Goal: Task Accomplishment & Management: Manage account settings

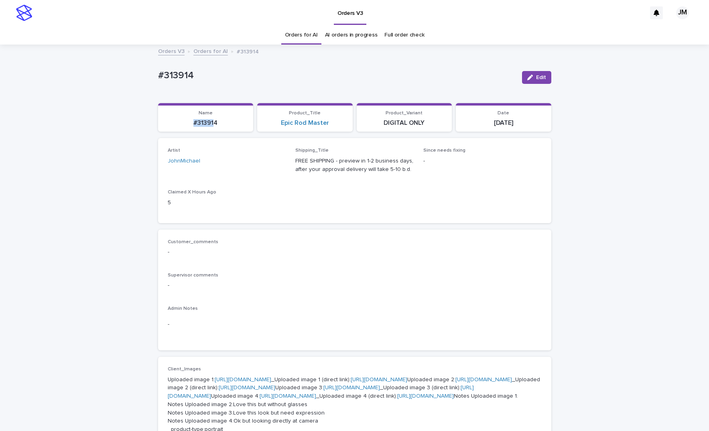
click at [188, 122] on p "#313914" at bounding box center [206, 123] width 86 height 8
drag, startPoint x: 217, startPoint y: 123, endPoint x: 183, endPoint y: 124, distance: 34.1
click at [183, 124] on p "#313914" at bounding box center [206, 123] width 86 height 8
copy p "#313914"
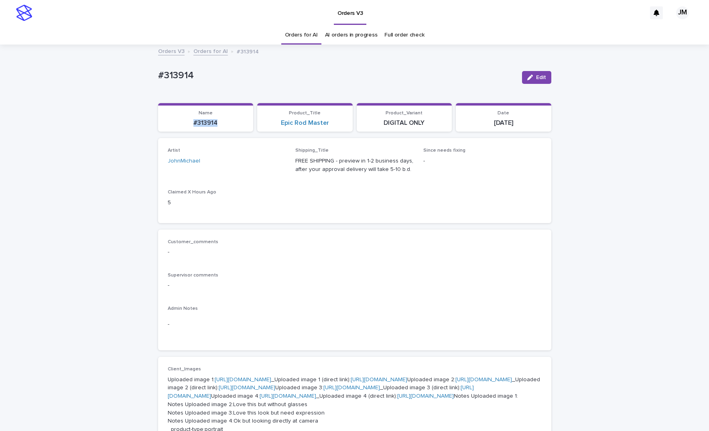
drag, startPoint x: 535, startPoint y: 72, endPoint x: 393, endPoint y: 232, distance: 213.9
click at [535, 72] on button "Edit" at bounding box center [536, 77] width 29 height 13
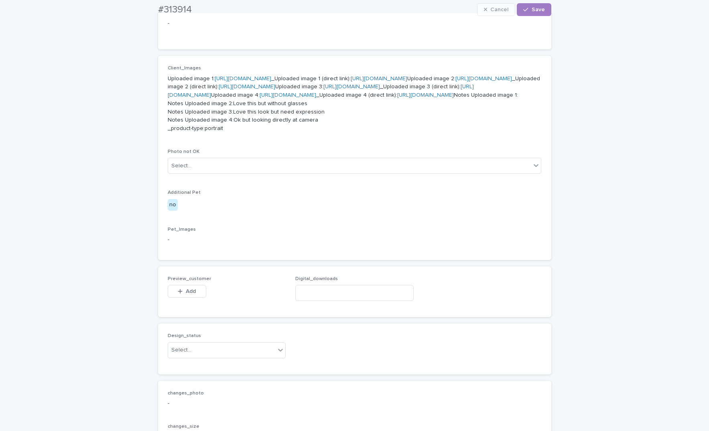
scroll to position [583, 0]
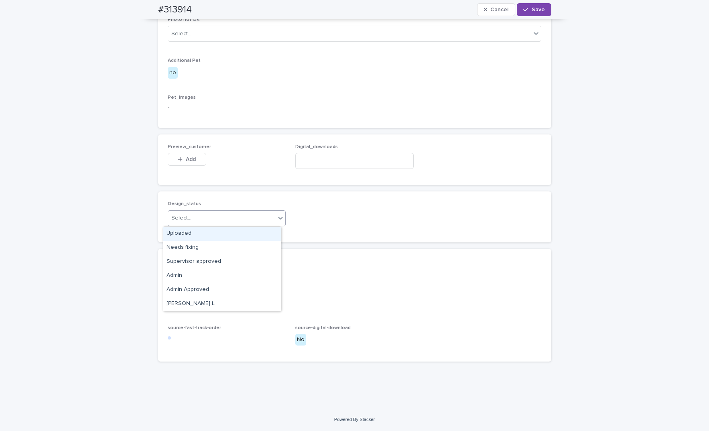
drag, startPoint x: 219, startPoint y: 215, endPoint x: 203, endPoint y: 229, distance: 21.0
click at [219, 215] on div "Select..." at bounding box center [221, 217] width 107 height 13
click at [198, 231] on div "Uploaded" at bounding box center [221, 234] width 117 height 14
paste input "**********"
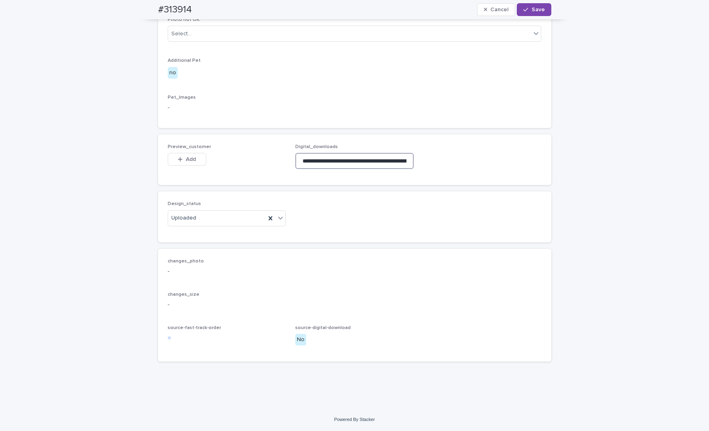
scroll to position [0, 125]
type input "**********"
click at [178, 159] on icon "button" at bounding box center [180, 159] width 4 height 4
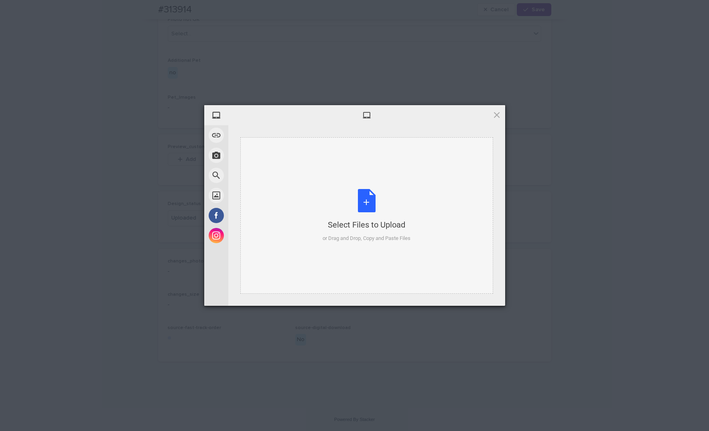
click at [389, 170] on div "Select Files to Upload or Drag and Drop, Copy and Paste Files" at bounding box center [366, 215] width 253 height 156
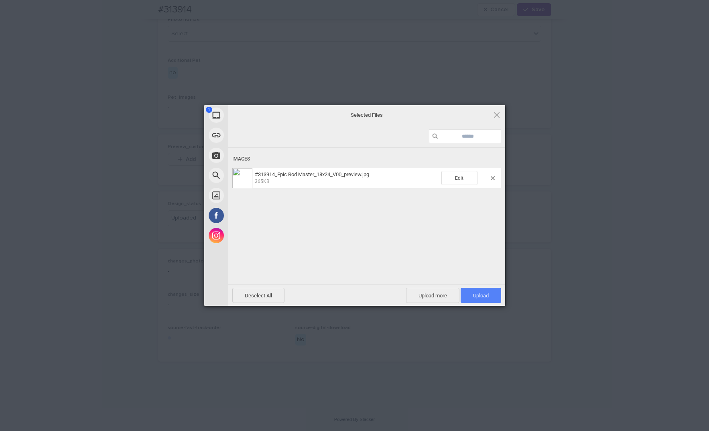
click at [473, 295] on span "Upload 1" at bounding box center [481, 295] width 16 height 6
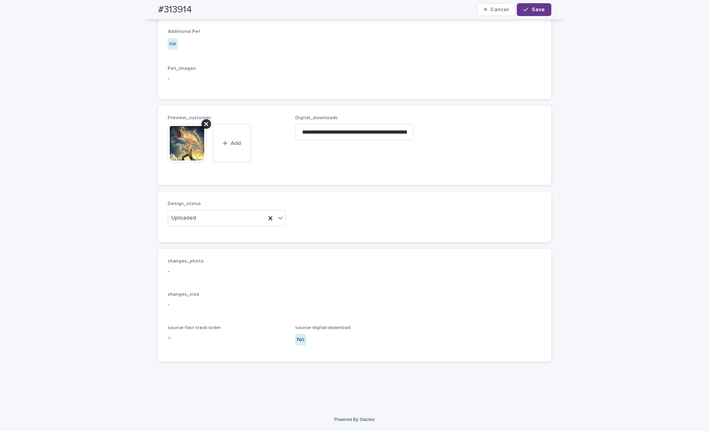
click at [525, 6] on button "Save" at bounding box center [533, 9] width 34 height 13
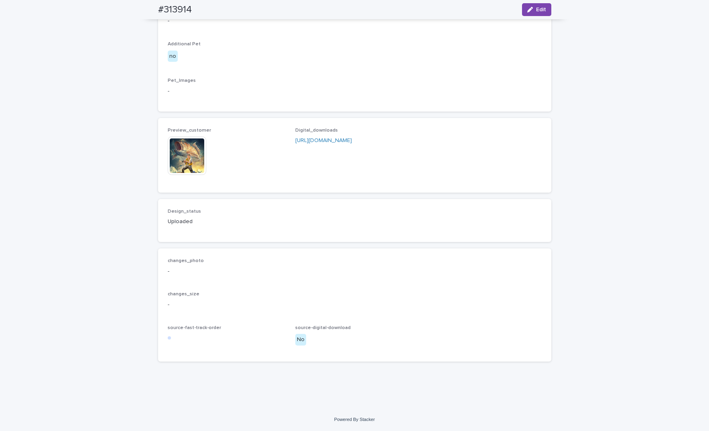
click at [175, 162] on img at bounding box center [187, 155] width 38 height 38
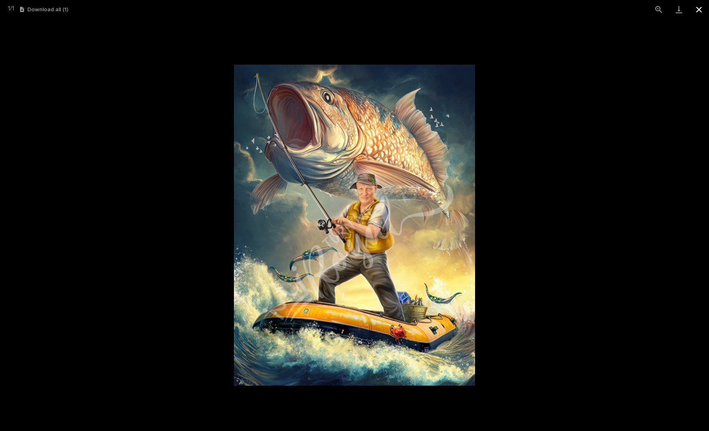
click at [699, 10] on button "Close gallery" at bounding box center [699, 9] width 20 height 19
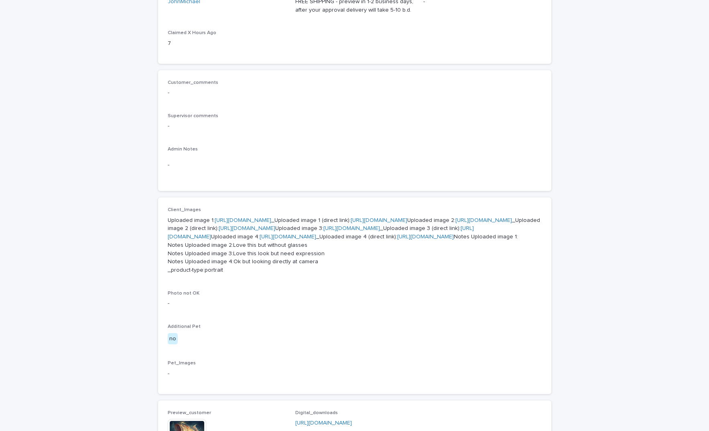
scroll to position [361, 0]
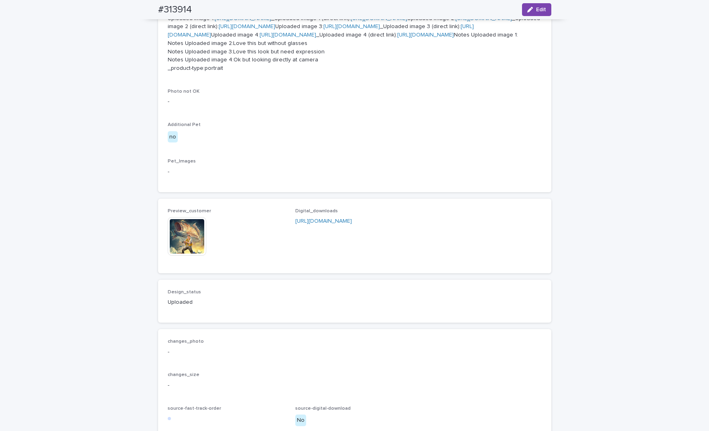
click at [178, 255] on img at bounding box center [187, 236] width 38 height 38
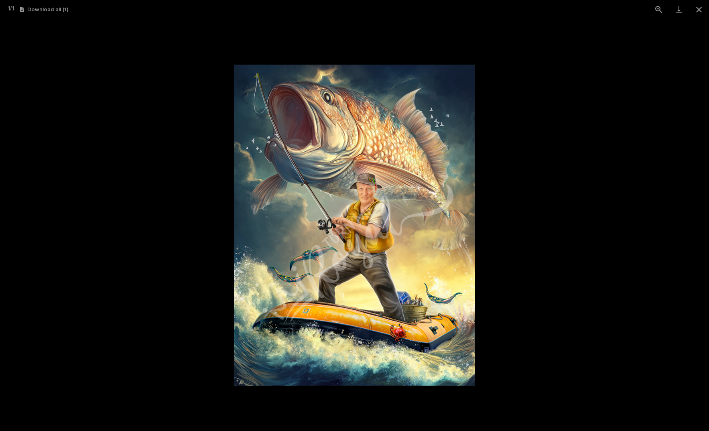
drag, startPoint x: 701, startPoint y: 14, endPoint x: 667, endPoint y: 19, distance: 34.1
click at [701, 14] on button "Close gallery" at bounding box center [699, 9] width 20 height 19
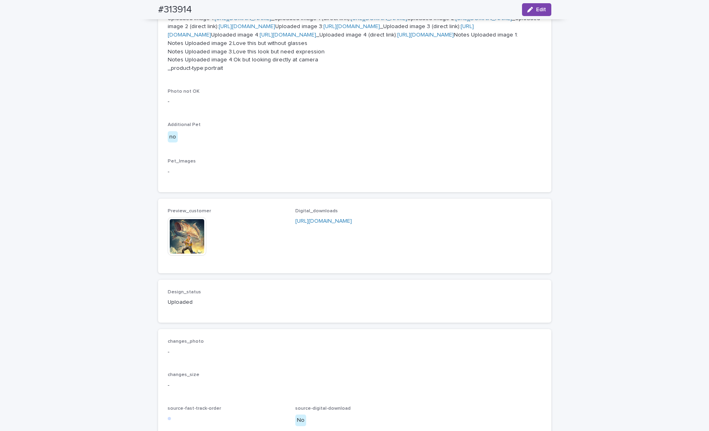
click at [182, 255] on img at bounding box center [187, 236] width 38 height 38
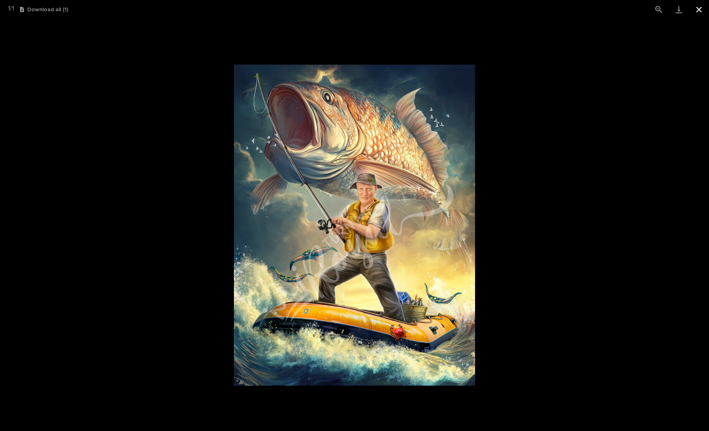
click at [699, 10] on button "Close gallery" at bounding box center [699, 9] width 20 height 19
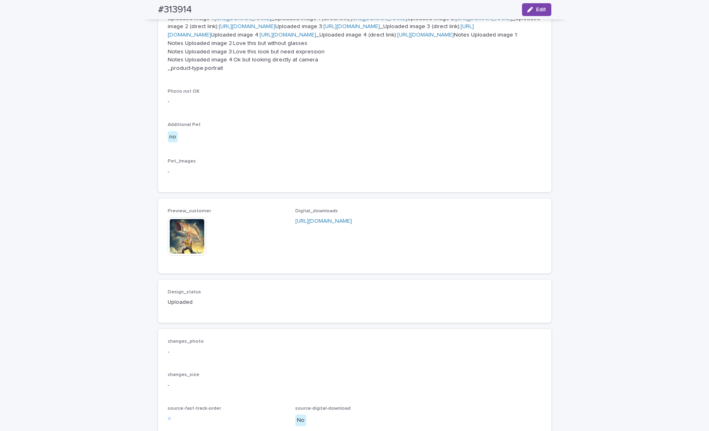
click at [312, 224] on link "[URL][DOMAIN_NAME]" at bounding box center [323, 221] width 57 height 6
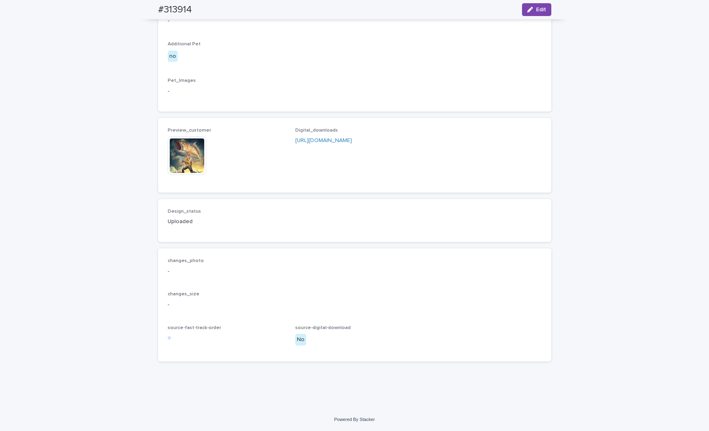
scroll to position [591, 0]
click at [186, 146] on img at bounding box center [187, 155] width 38 height 38
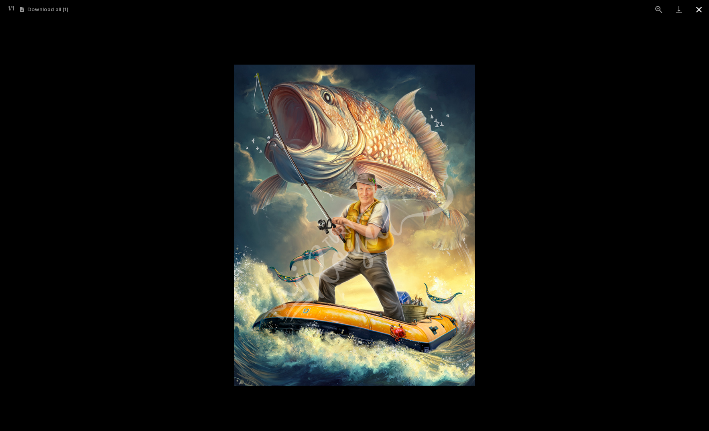
click at [697, 10] on button "Close gallery" at bounding box center [699, 9] width 20 height 19
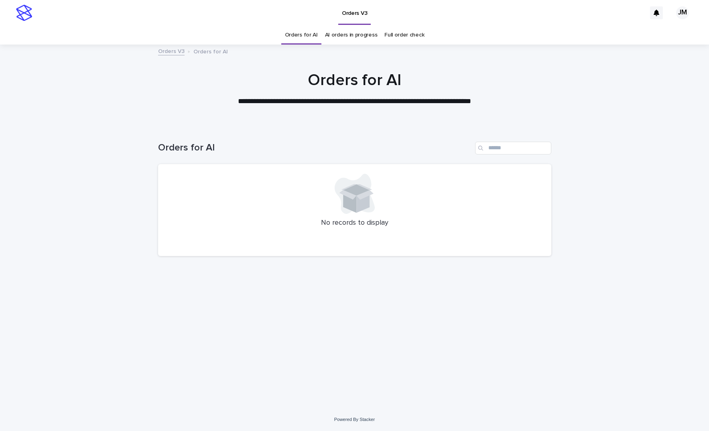
click at [341, 35] on link "AI orders in progress" at bounding box center [351, 35] width 53 height 19
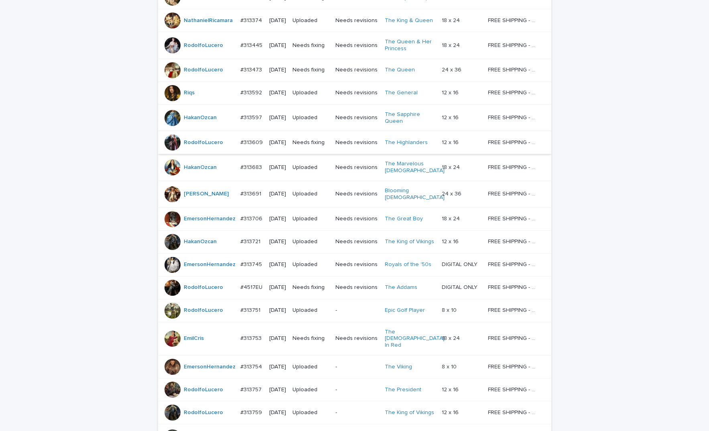
scroll to position [87, 0]
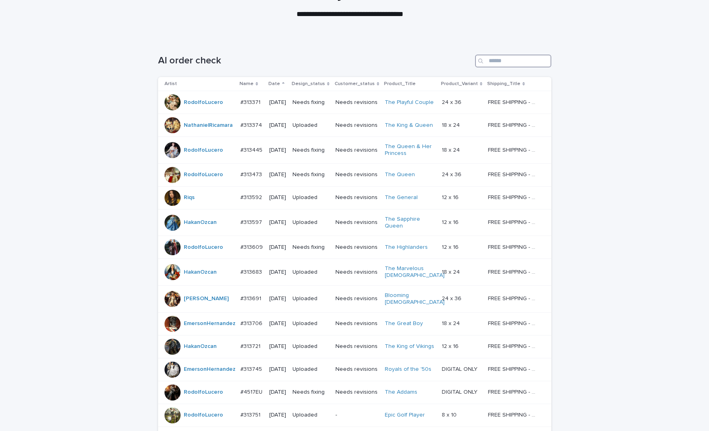
click at [521, 64] on input "Search" at bounding box center [513, 61] width 76 height 13
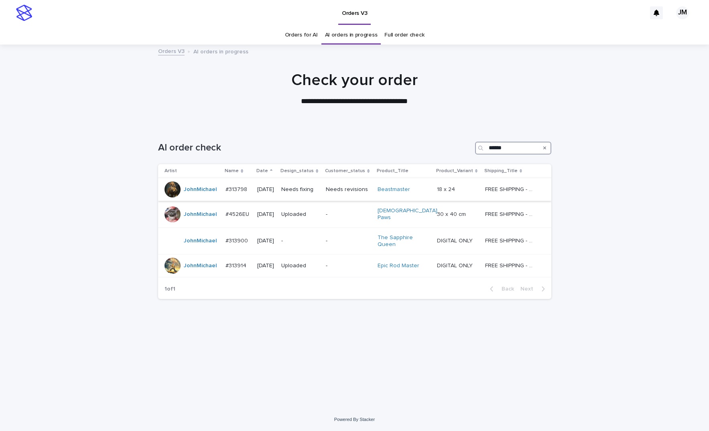
type input "******"
click at [337, 192] on p "Needs revisions" at bounding box center [348, 189] width 45 height 7
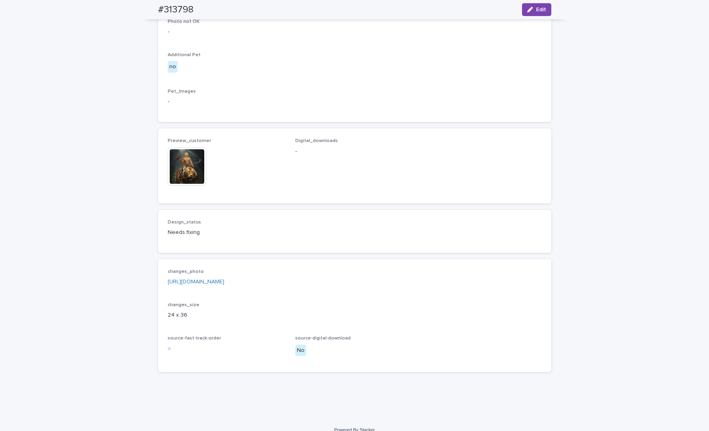
scroll to position [446, 0]
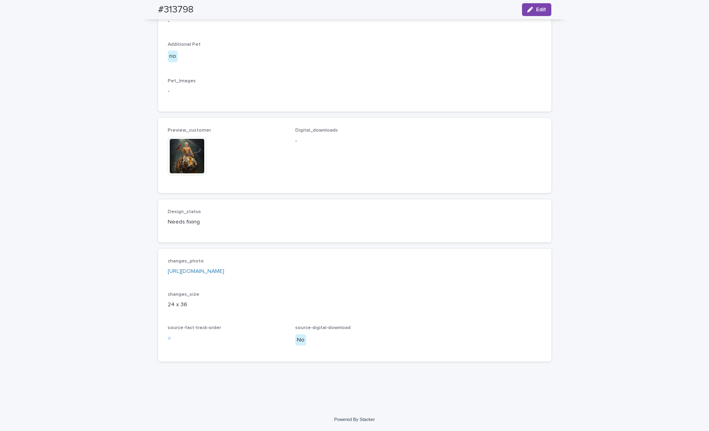
click at [224, 269] on link "[URL][DOMAIN_NAME]" at bounding box center [196, 271] width 57 height 6
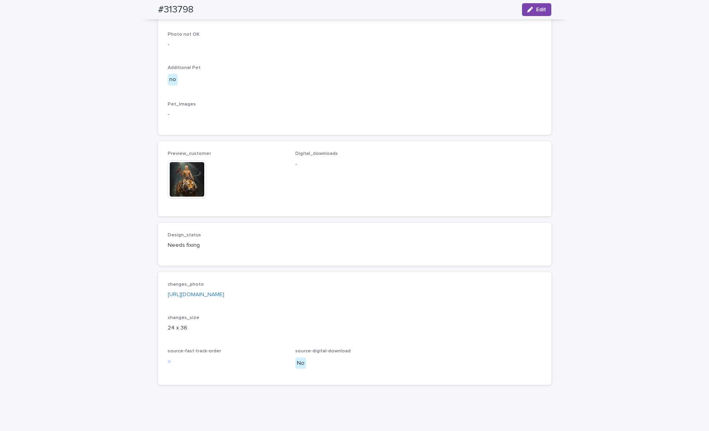
scroll to position [385, 0]
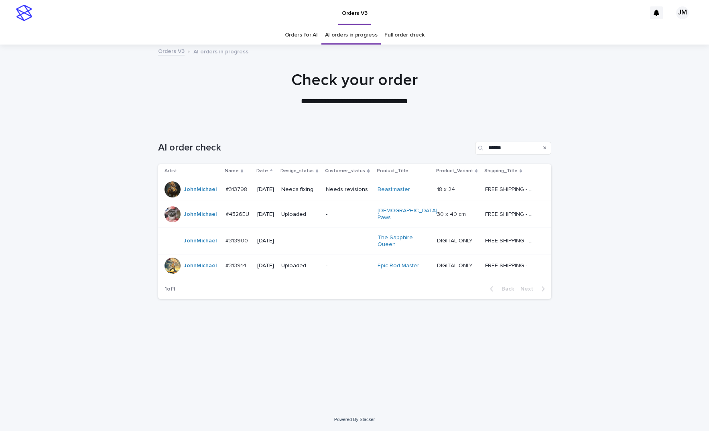
click at [297, 32] on link "Orders for AI" at bounding box center [301, 35] width 33 height 19
